Goal: Entertainment & Leisure: Consume media (video, audio)

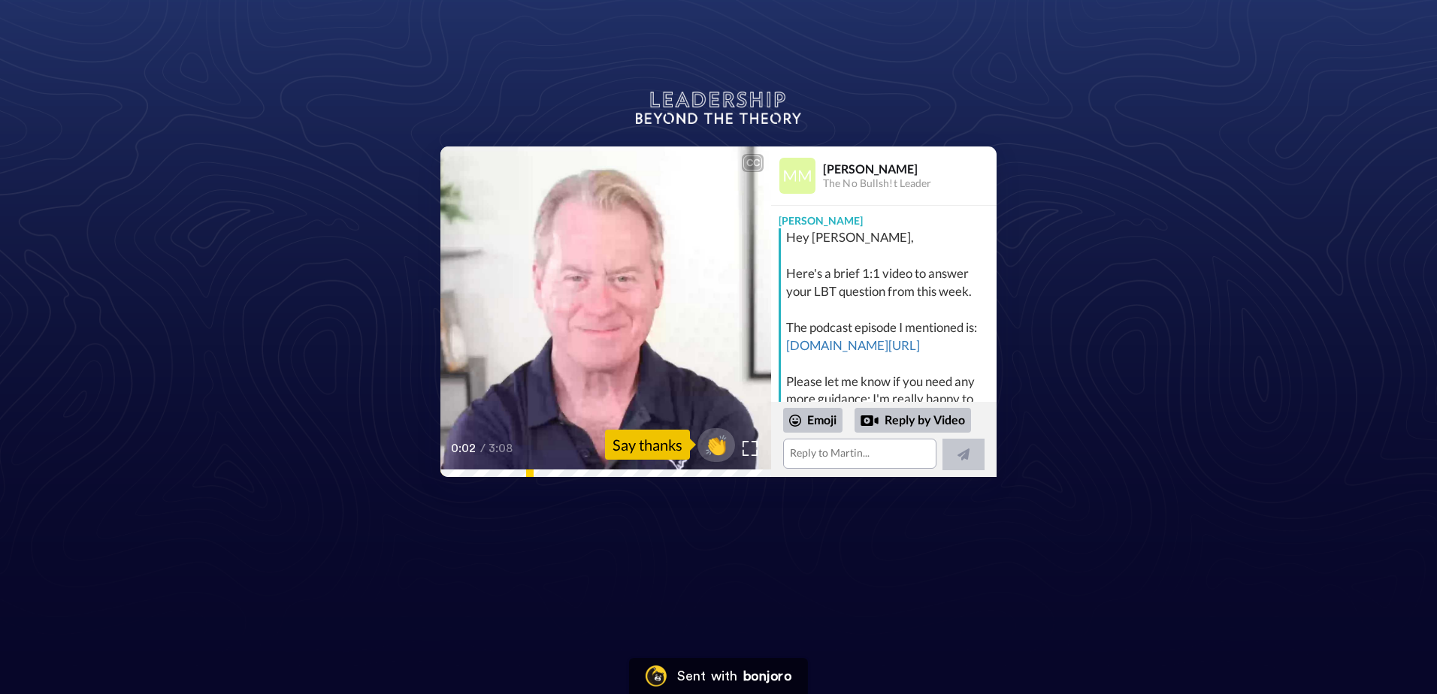
click at [581, 352] on video at bounding box center [605, 312] width 331 height 331
click at [597, 314] on icon at bounding box center [606, 312] width 40 height 40
click at [582, 386] on video at bounding box center [605, 312] width 331 height 331
click at [612, 308] on icon at bounding box center [606, 312] width 40 height 40
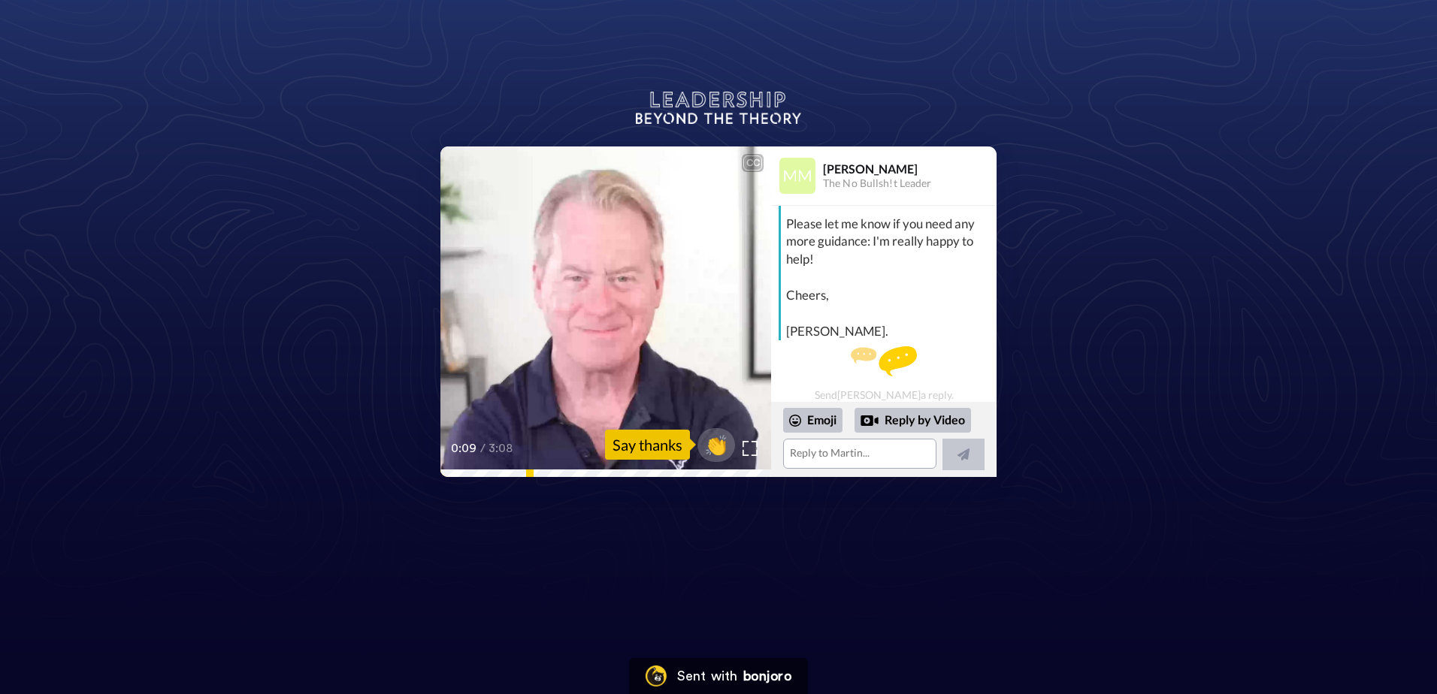
scroll to position [183, 0]
click at [594, 325] on icon at bounding box center [606, 312] width 40 height 40
click at [604, 305] on icon "Play/Pause" at bounding box center [606, 311] width 40 height 71
click at [593, 320] on icon at bounding box center [606, 312] width 40 height 40
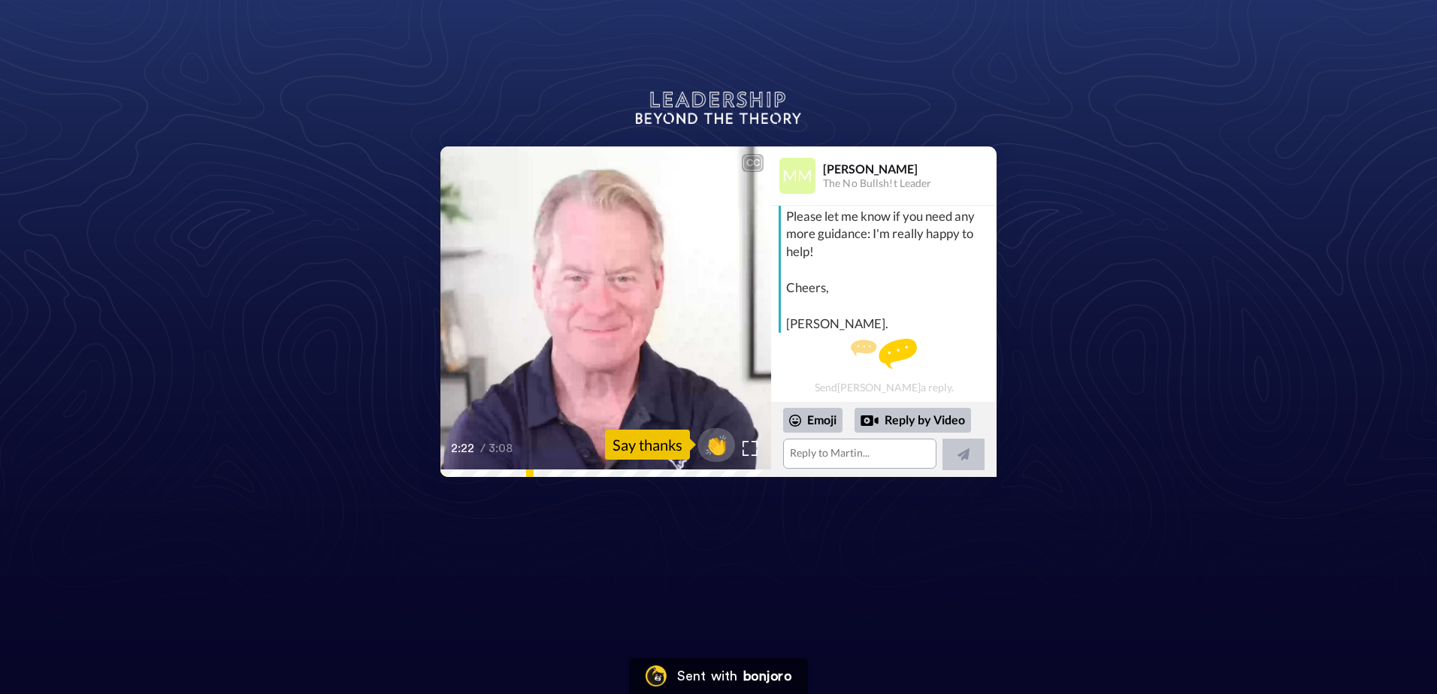
click at [588, 305] on icon at bounding box center [606, 312] width 40 height 40
click at [557, 328] on video at bounding box center [605, 312] width 331 height 331
click at [600, 310] on icon "Play/Pause" at bounding box center [606, 311] width 40 height 71
